Goal: Task Accomplishment & Management: Manage account settings

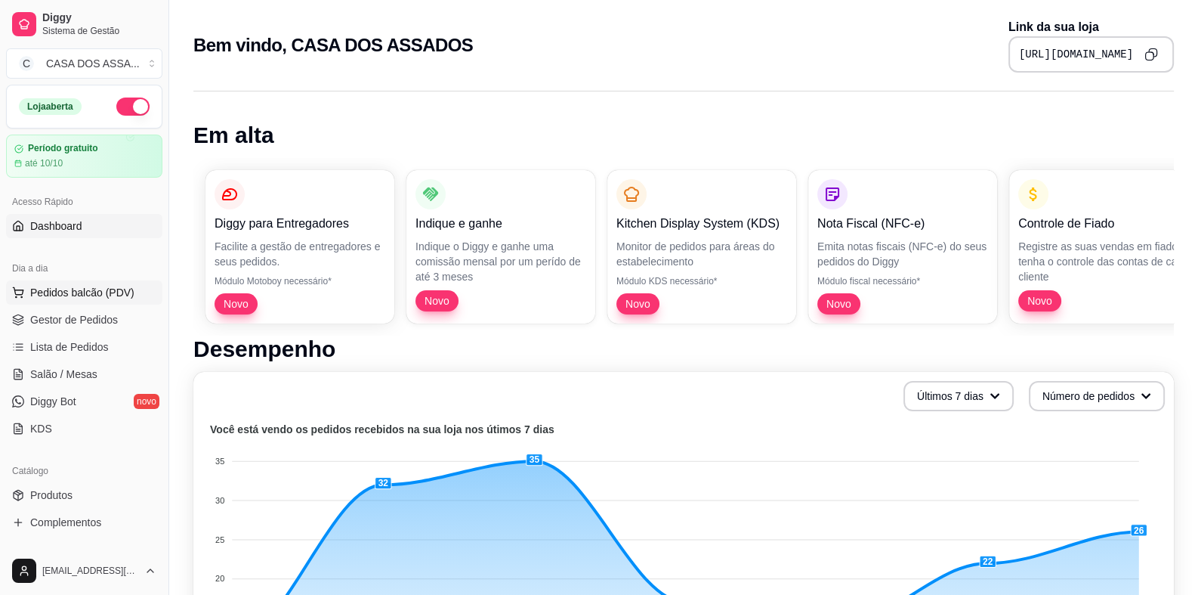
click at [85, 300] on button "Pedidos balcão (PDV)" at bounding box center [84, 292] width 156 height 24
click at [40, 500] on span "Produtos" at bounding box center [51, 494] width 42 height 15
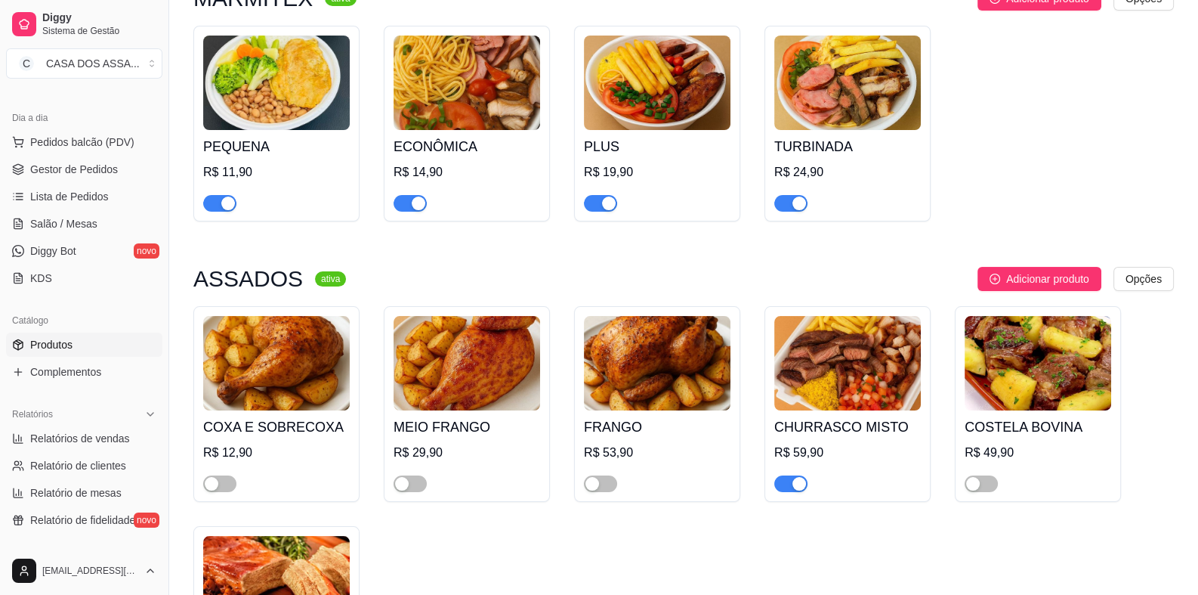
scroll to position [227, 0]
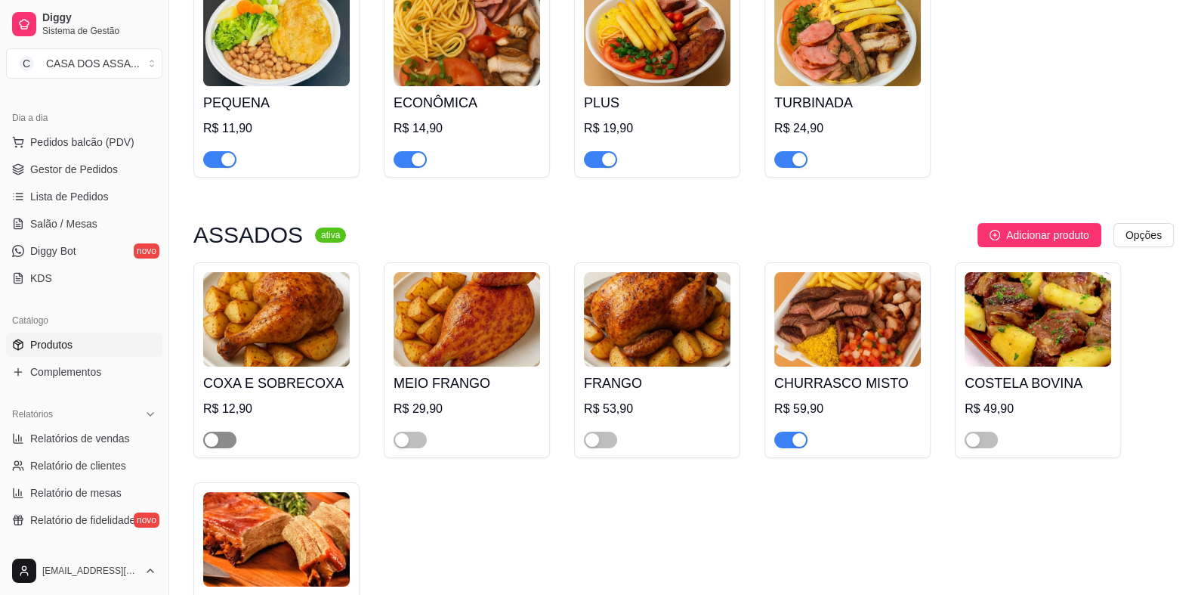
click at [227, 443] on span "button" at bounding box center [219, 439] width 33 height 17
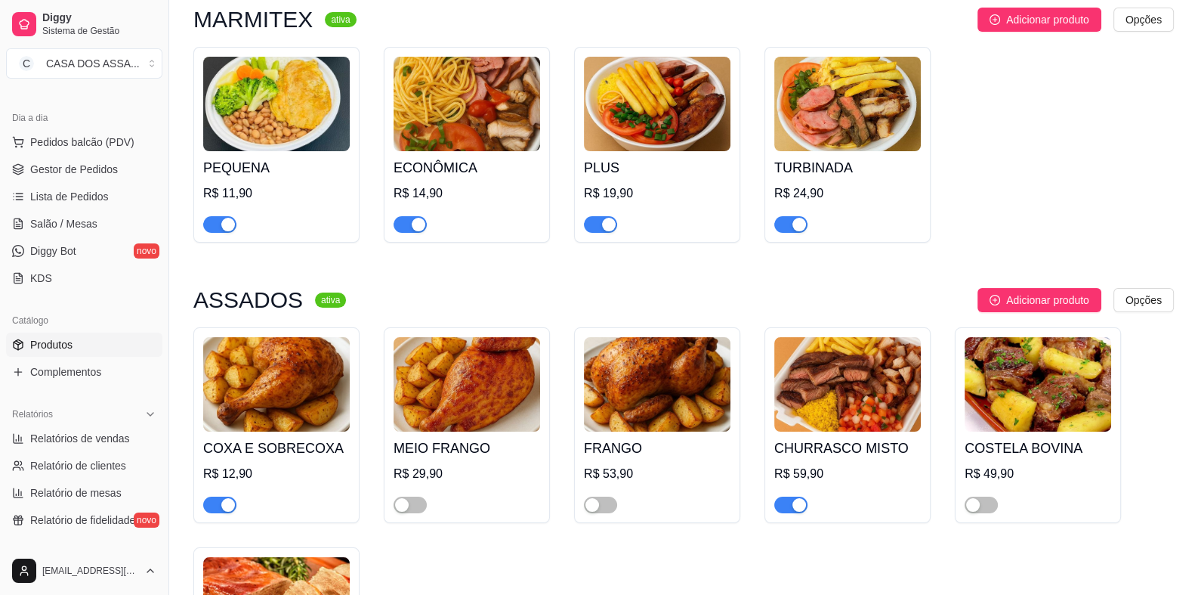
scroll to position [0, 0]
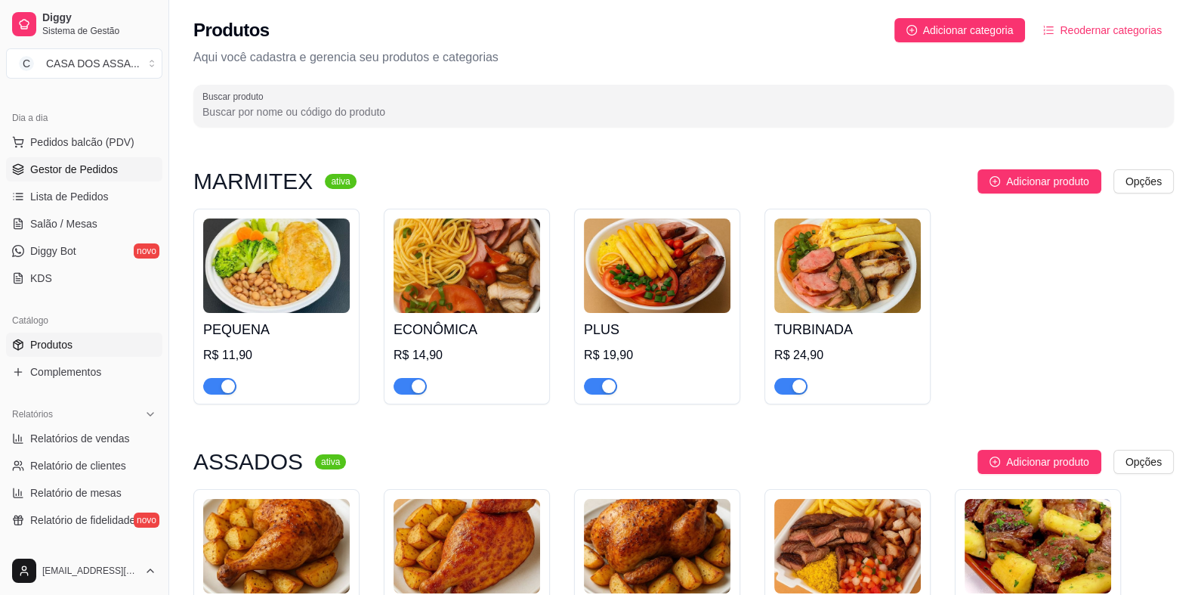
click at [91, 165] on span "Gestor de Pedidos" at bounding box center [74, 169] width 88 height 15
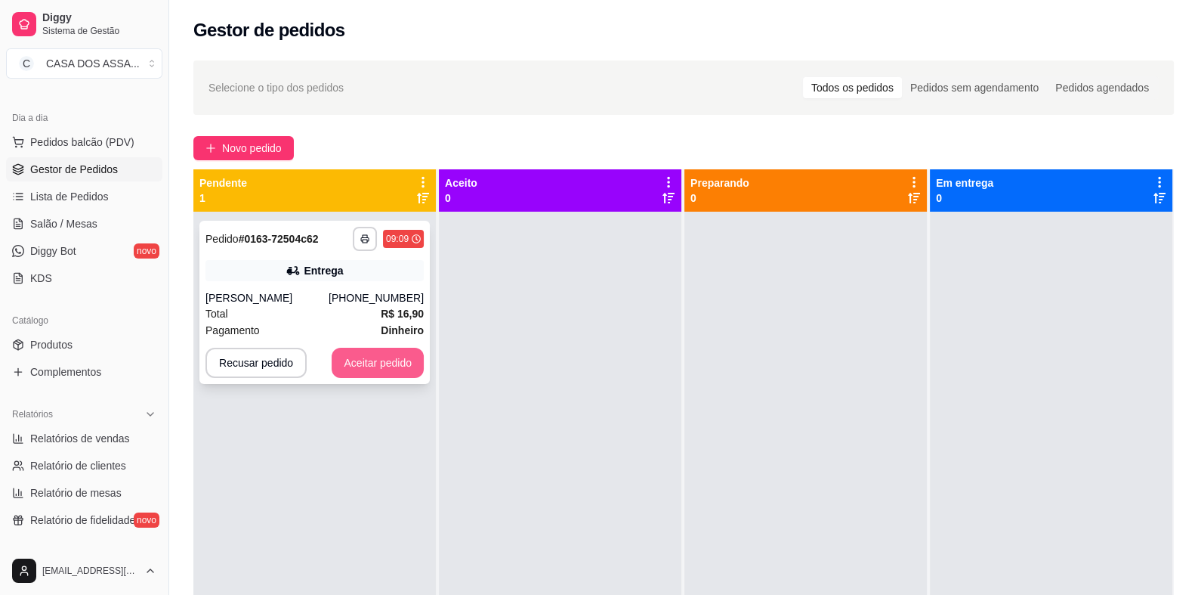
click at [394, 359] on button "Aceitar pedido" at bounding box center [378, 363] width 92 height 30
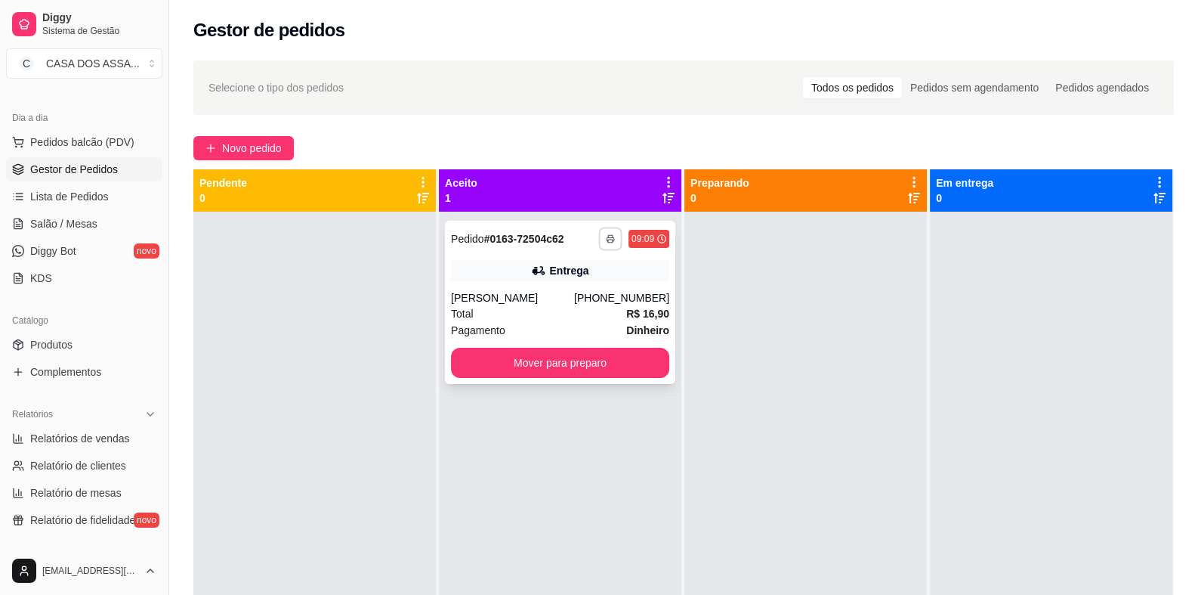
click at [616, 239] on button "button" at bounding box center [609, 238] width 23 height 23
click at [574, 290] on button "IMPRESSORA" at bounding box center [566, 292] width 110 height 24
click at [608, 240] on icon "button" at bounding box center [610, 238] width 9 height 9
click at [642, 325] on strong "Dinheiro" at bounding box center [647, 330] width 43 height 12
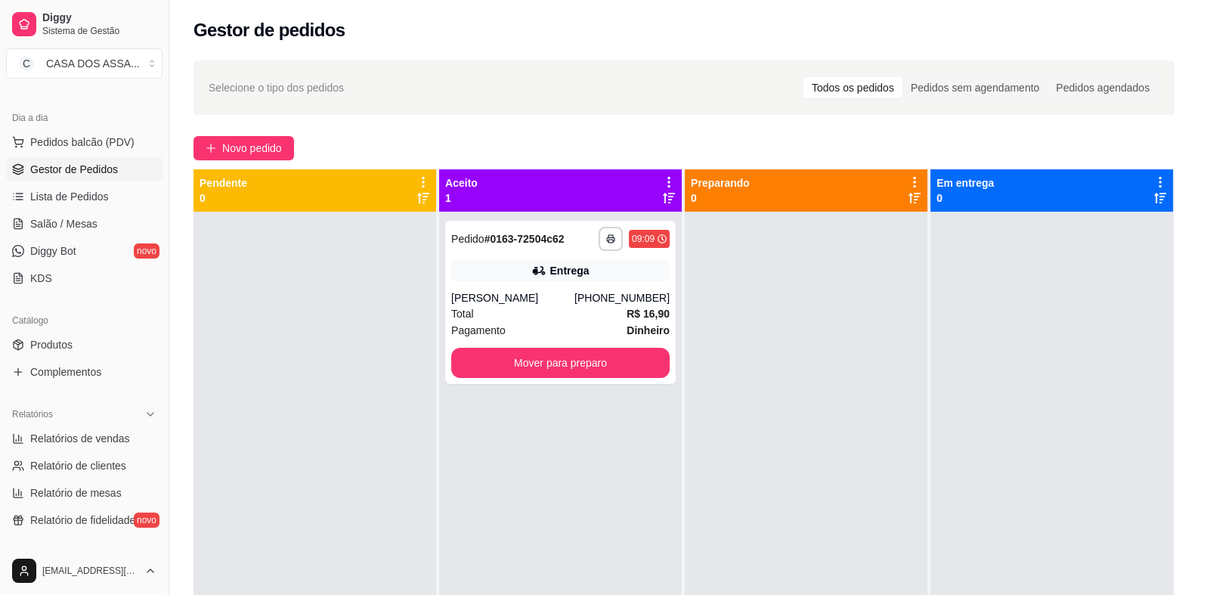
click at [620, 366] on div "Endereço Edvan pescados , n. Sem número , NOSSA SENHORA DA PENHA - 29285000 Tax…" at bounding box center [605, 420] width 399 height 109
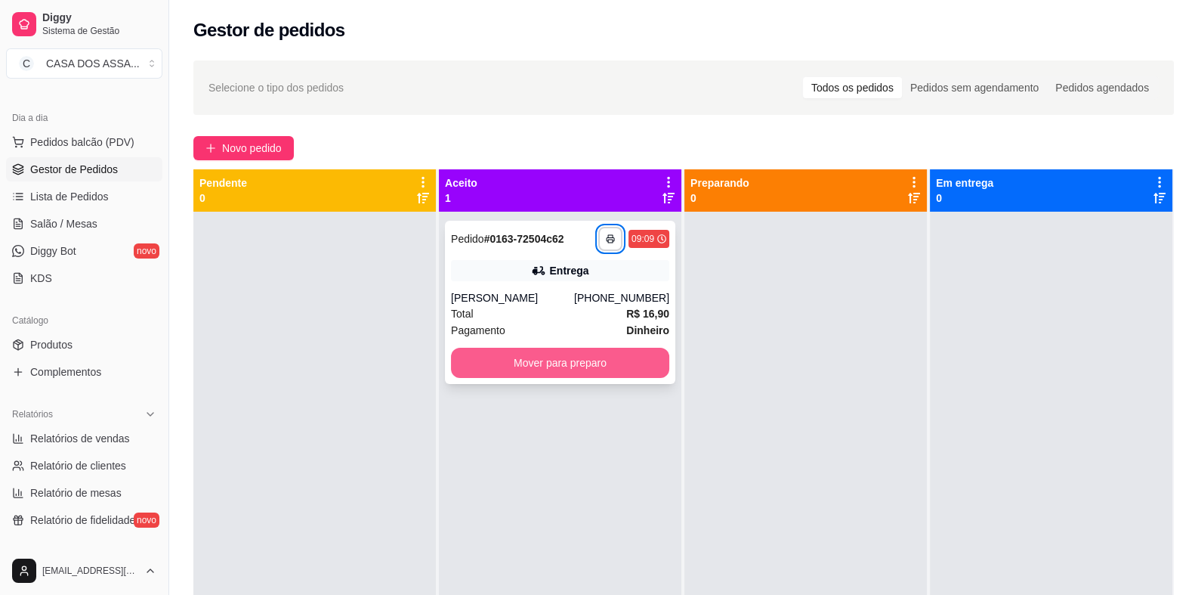
click at [620, 371] on button "Mover para preparo" at bounding box center [560, 363] width 218 height 30
